Goal: Task Accomplishment & Management: Manage account settings

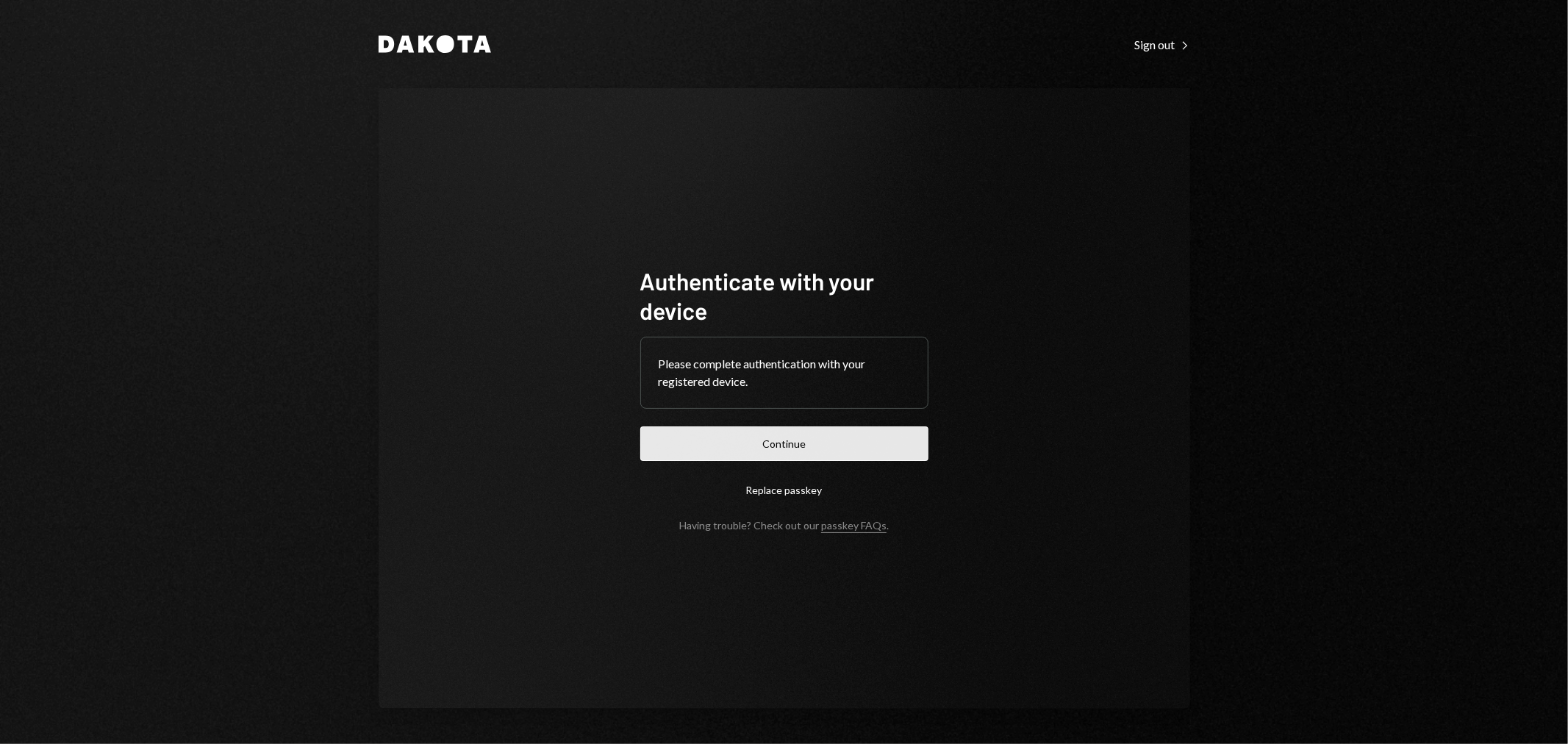
click at [800, 436] on button "Continue" at bounding box center [784, 444] width 288 height 35
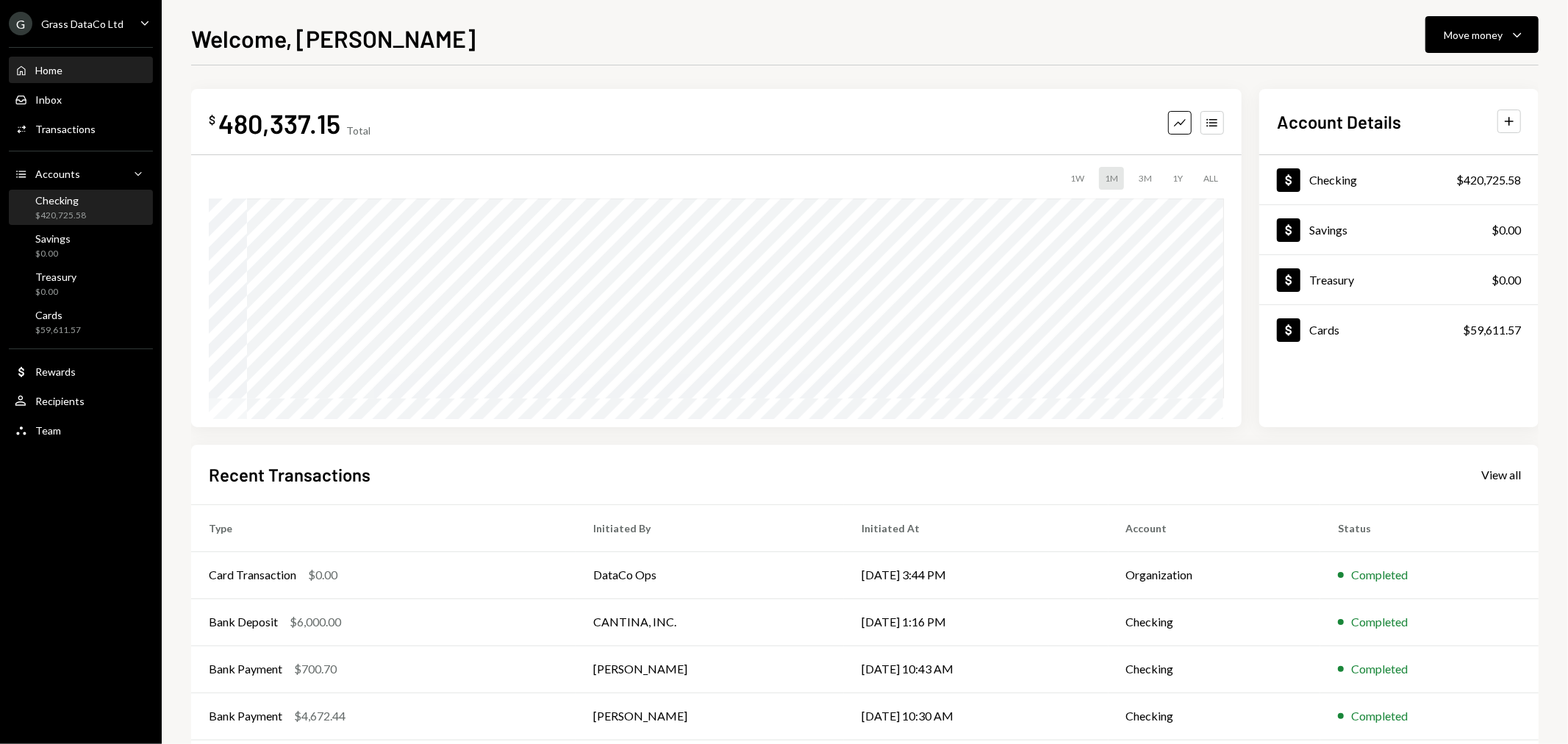
click at [86, 216] on div "Checking $420,725.58" at bounding box center [80, 208] width 132 height 28
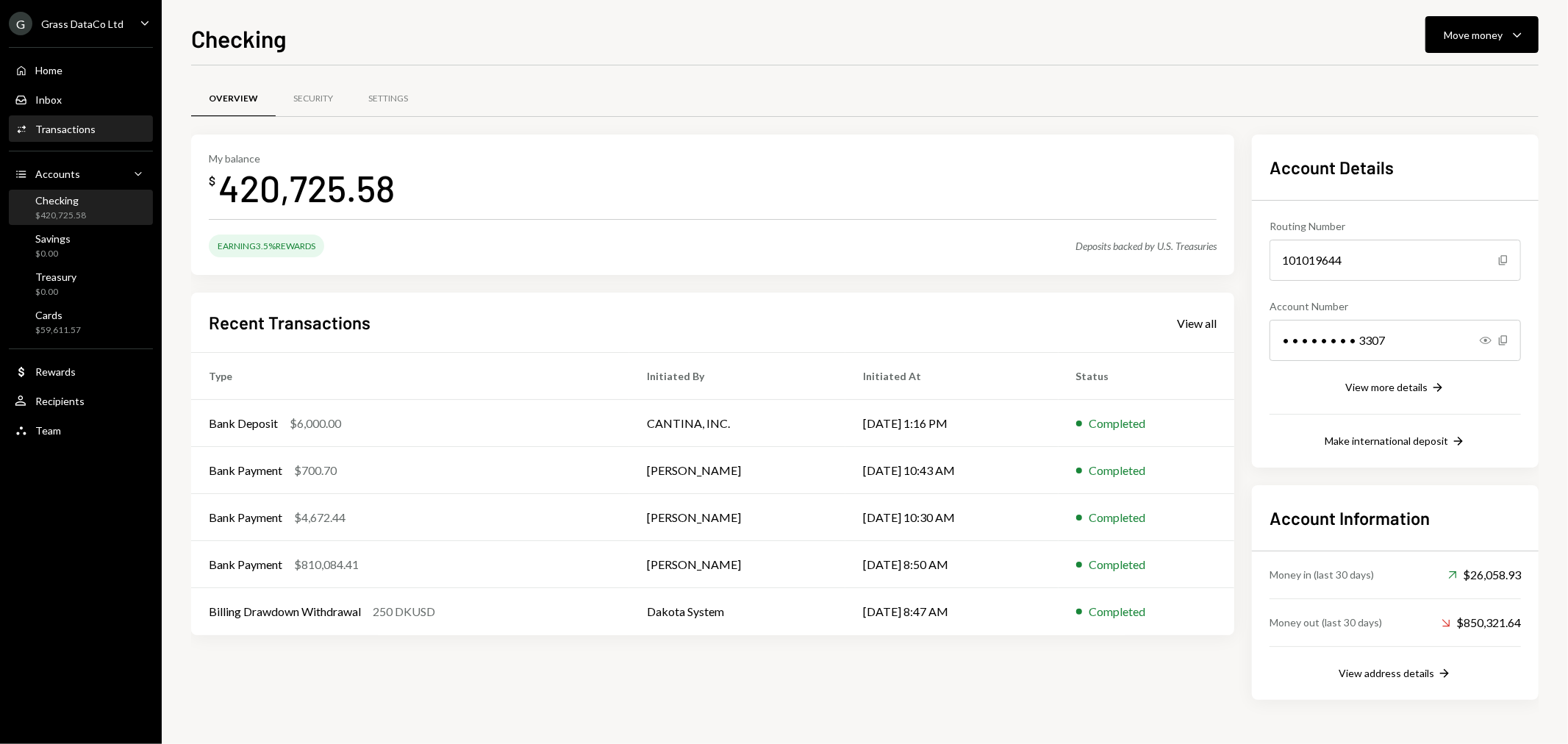
click at [96, 123] on div "Activities Transactions" at bounding box center [80, 130] width 132 height 13
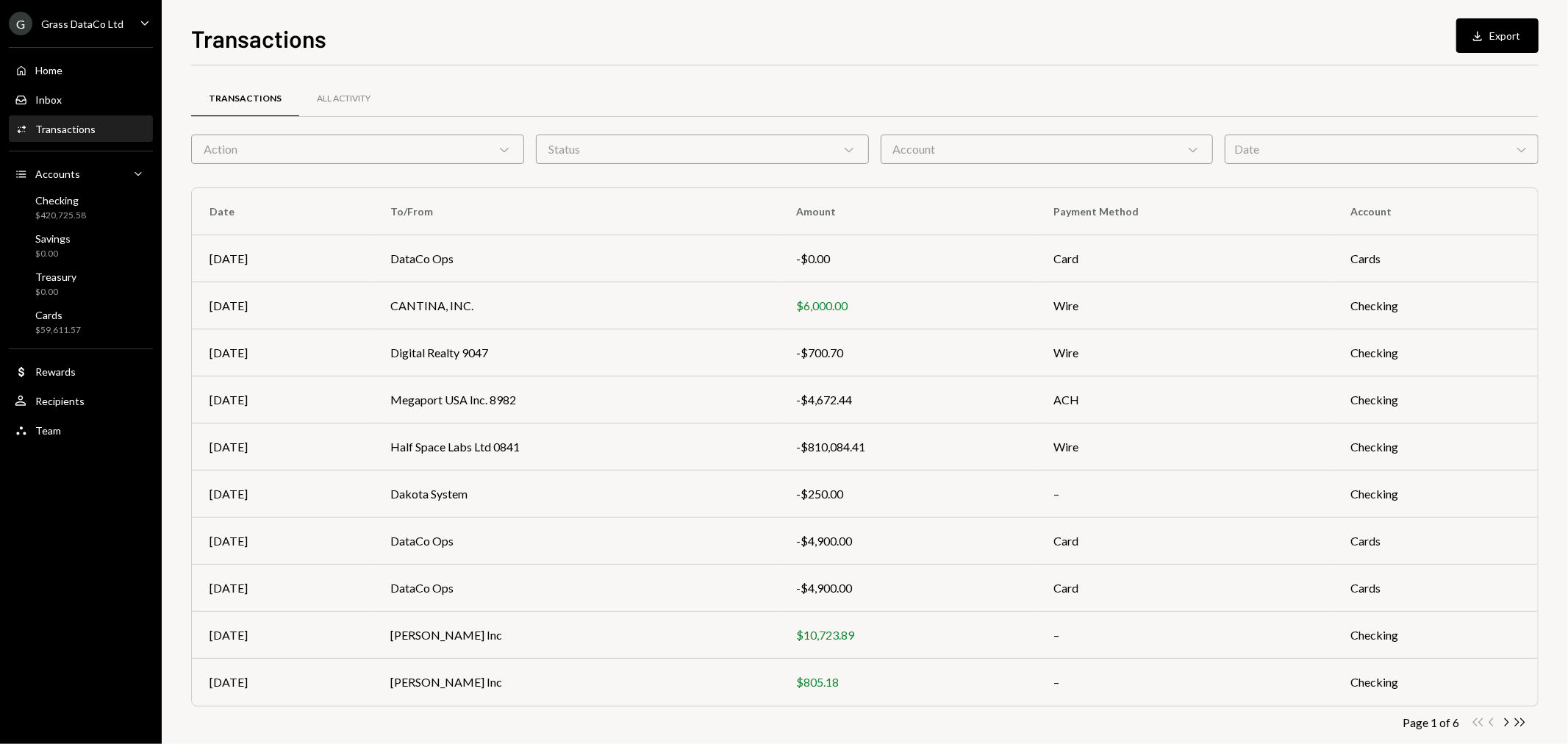
click at [90, 20] on div "Grass DataCo Ltd" at bounding box center [83, 23] width 83 height 13
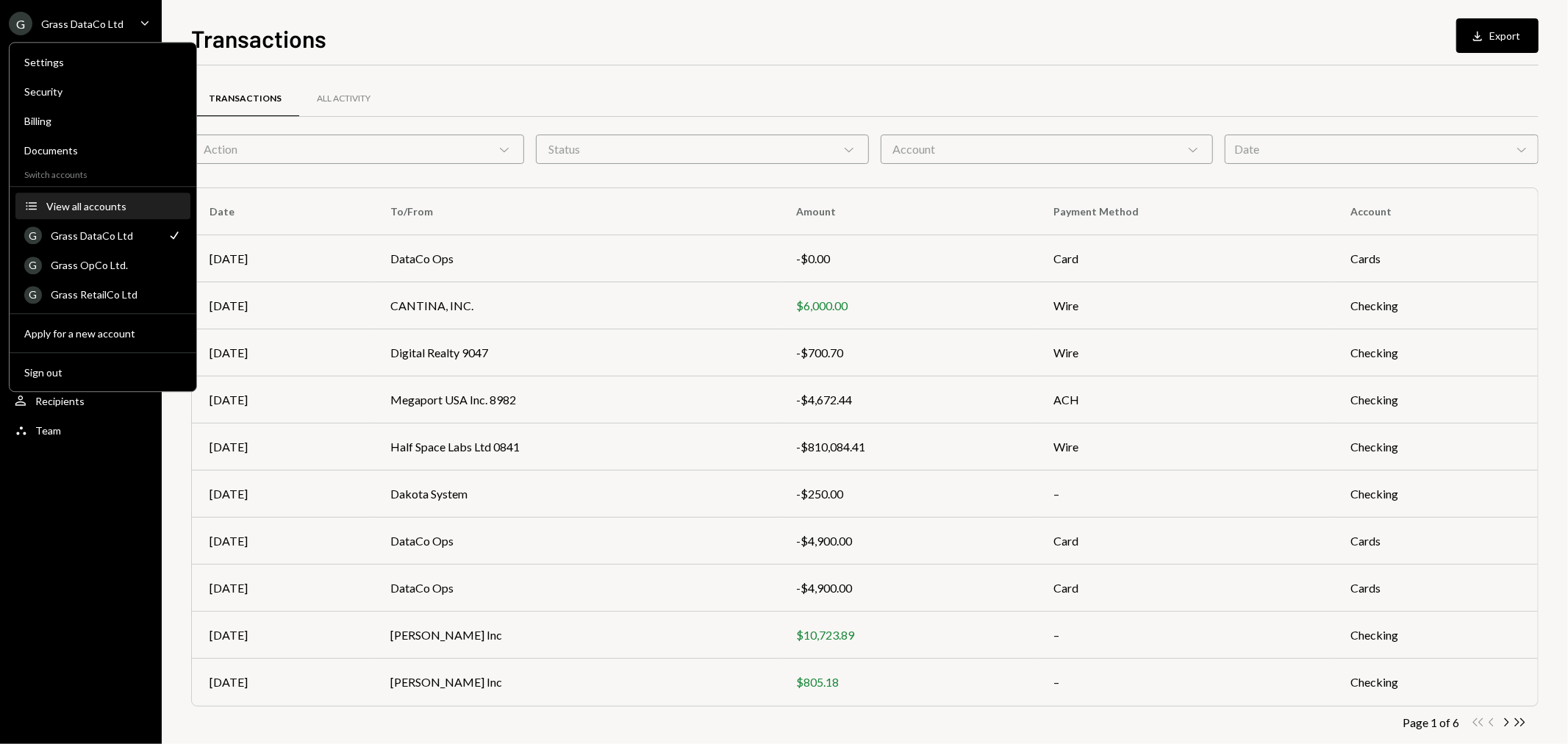
click at [113, 195] on button "Accounts View all accounts" at bounding box center [103, 206] width 175 height 26
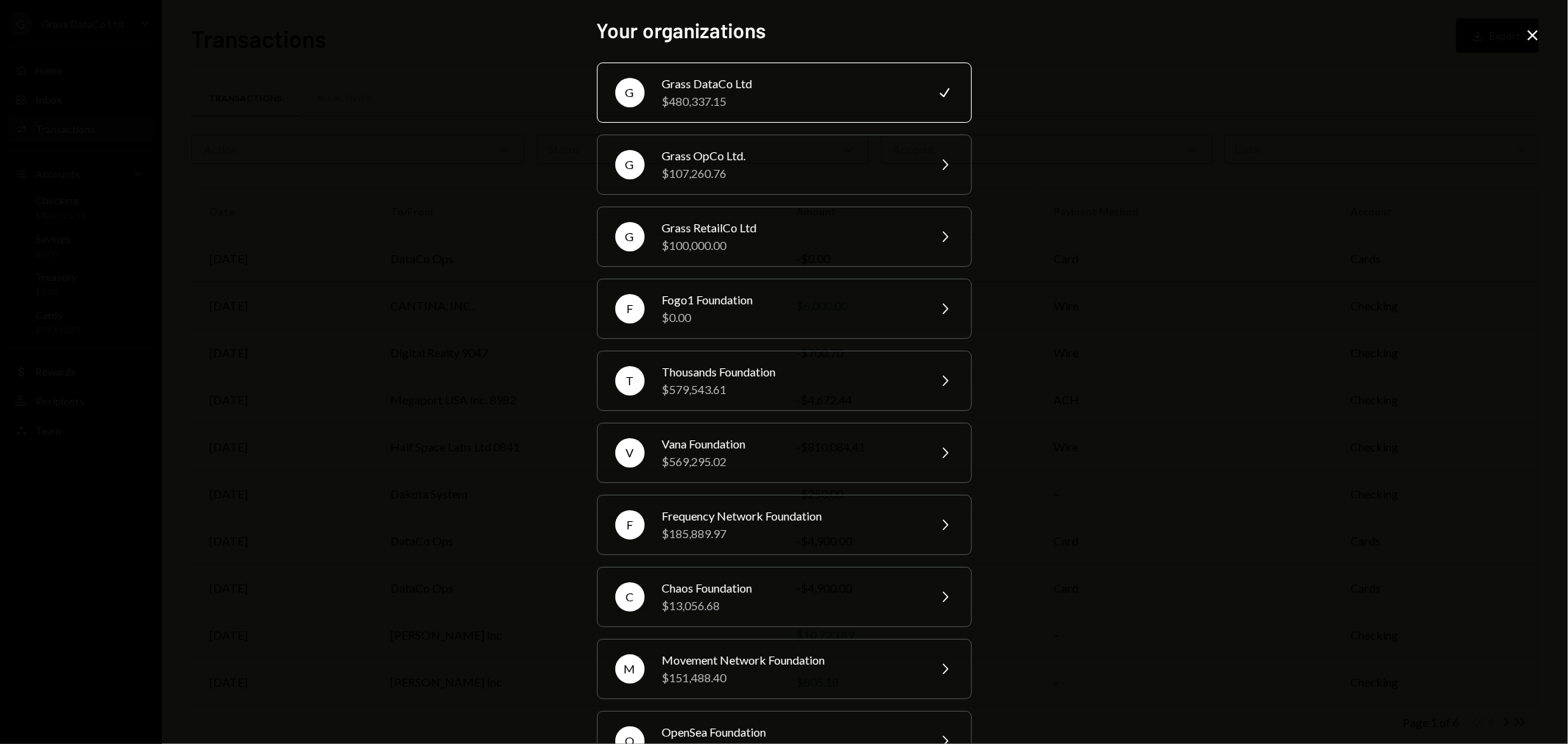
click at [1530, 31] on icon "Close" at bounding box center [1532, 35] width 17 height 17
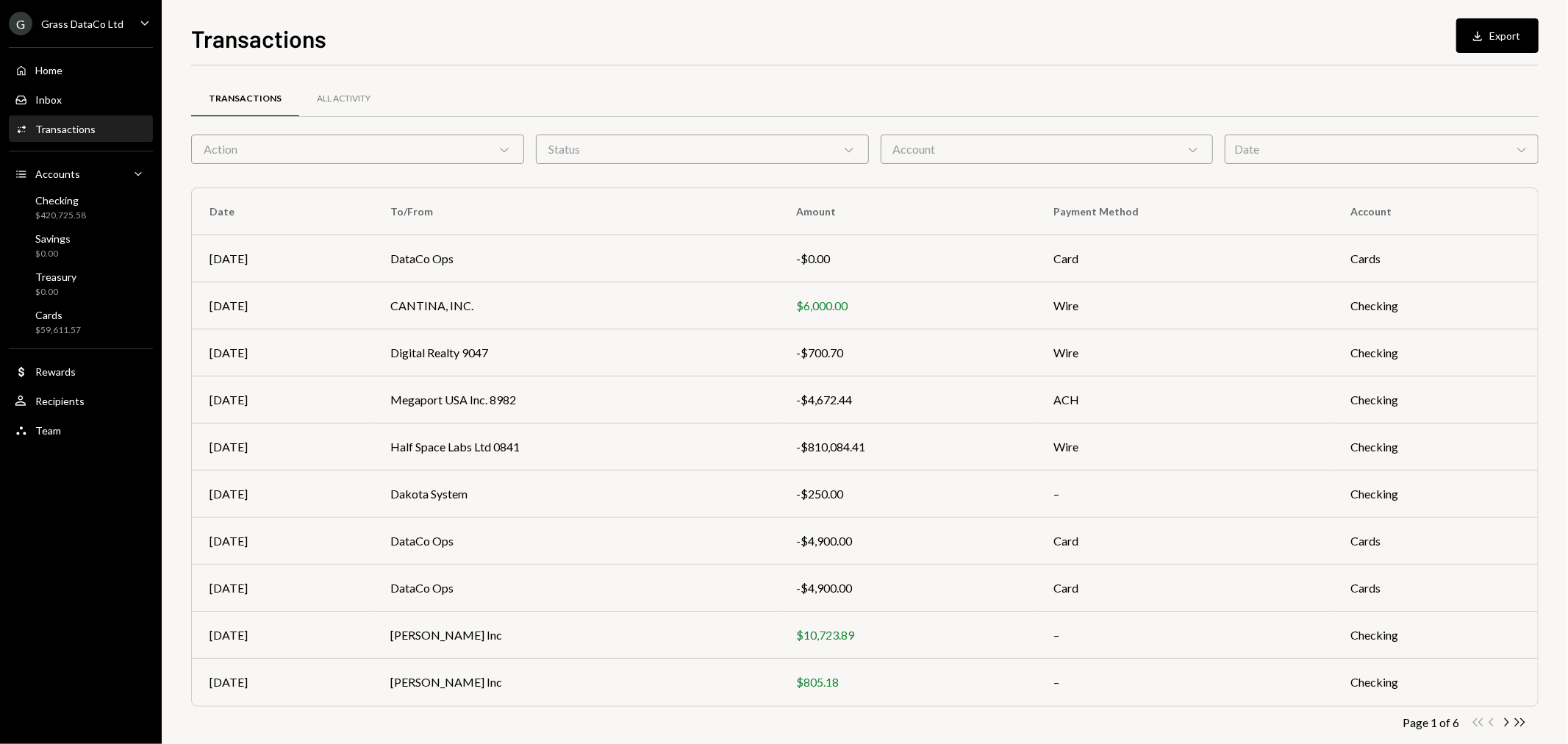
click at [69, 18] on div "Grass DataCo Ltd" at bounding box center [83, 23] width 83 height 13
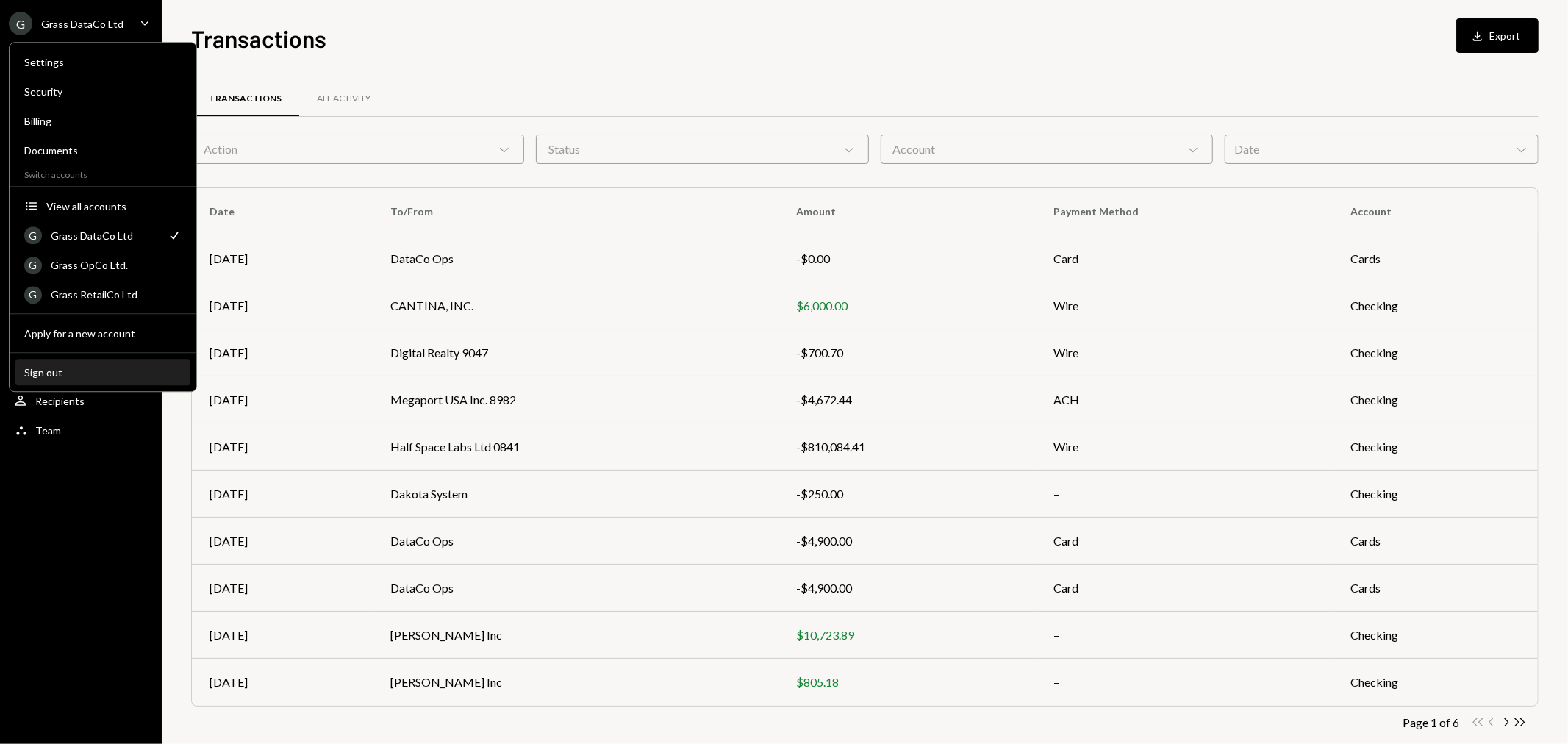
click at [98, 378] on button "Sign out" at bounding box center [103, 372] width 175 height 26
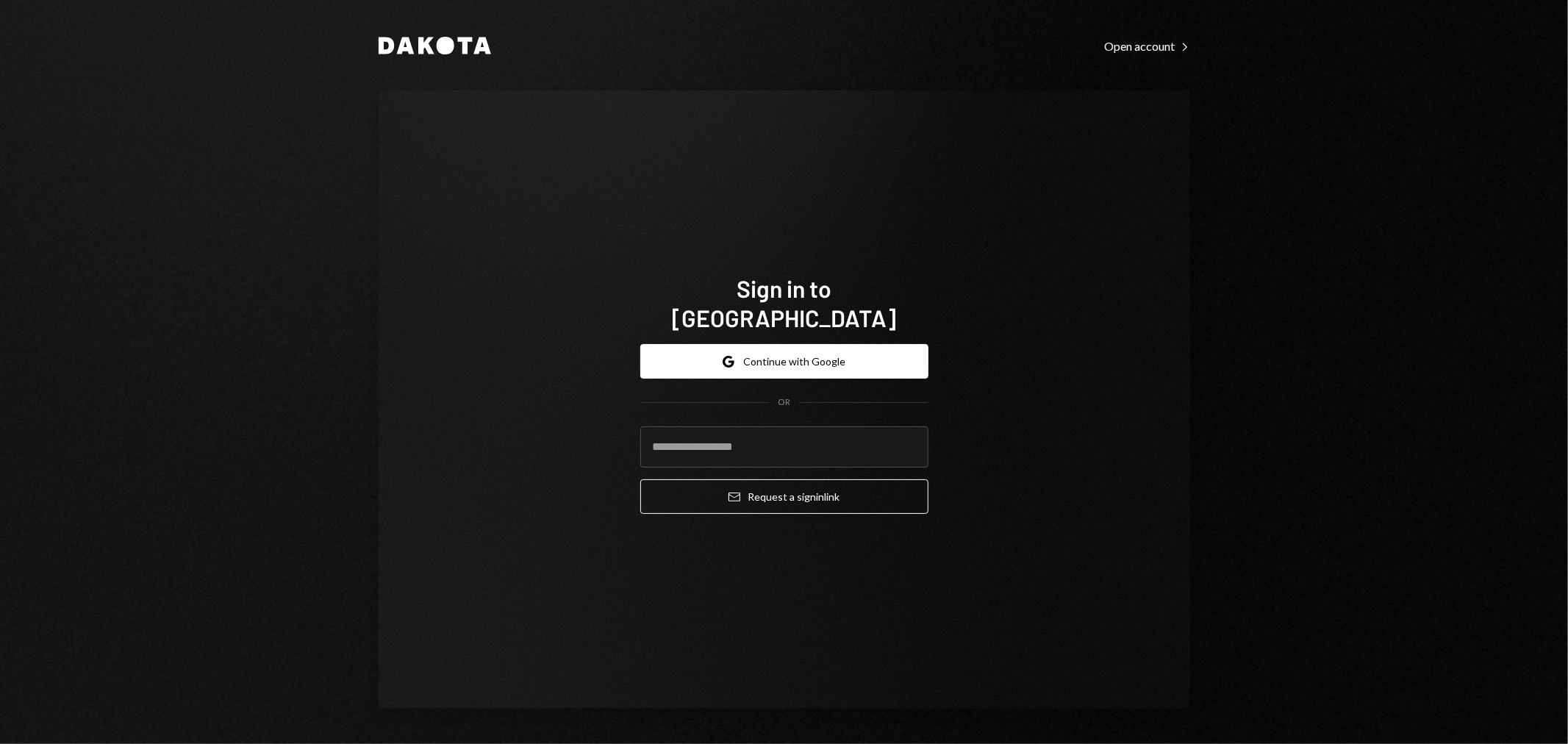
type input "**********"
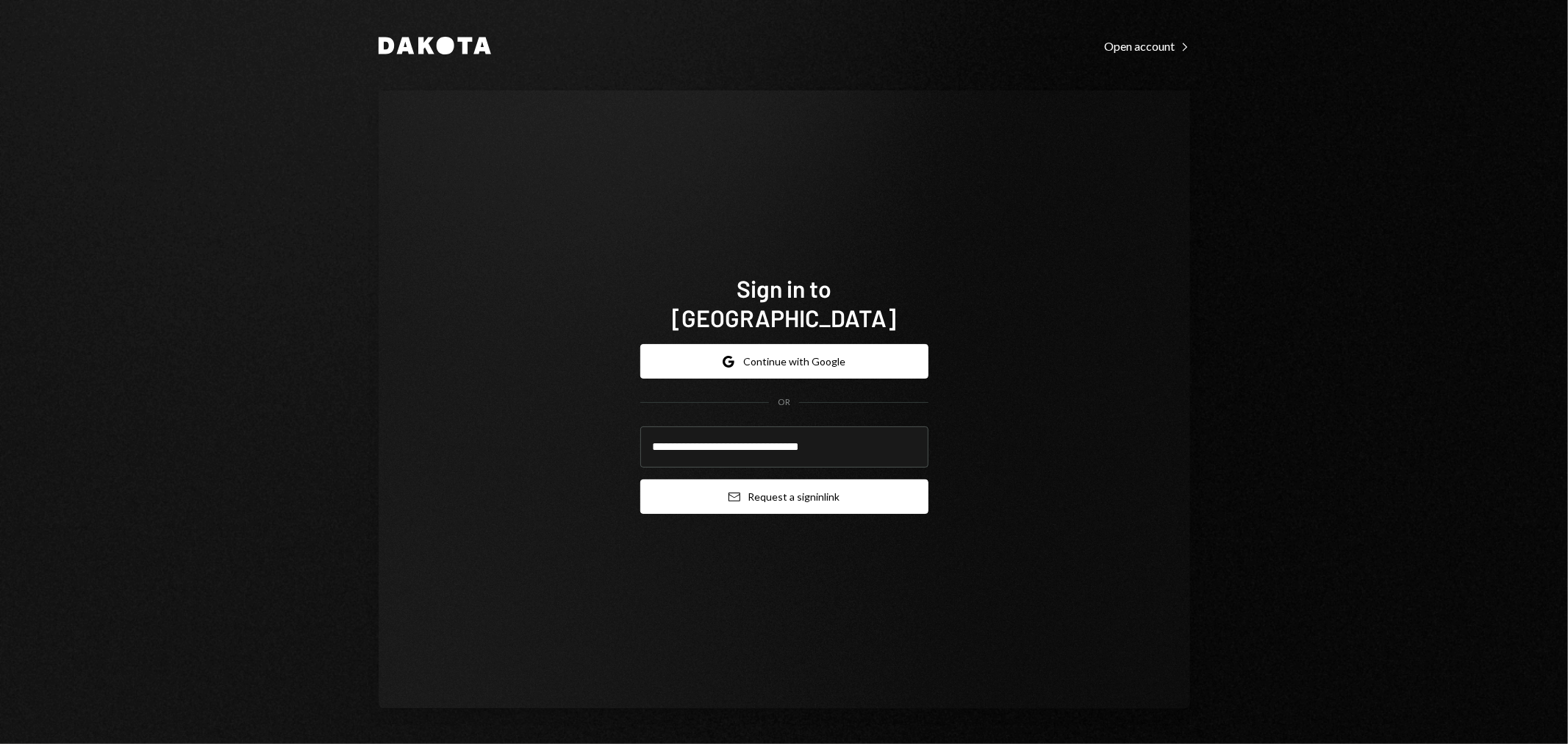
click at [764, 483] on button "Email Request a sign in link" at bounding box center [784, 497] width 288 height 35
